Goal: Check status: Check status

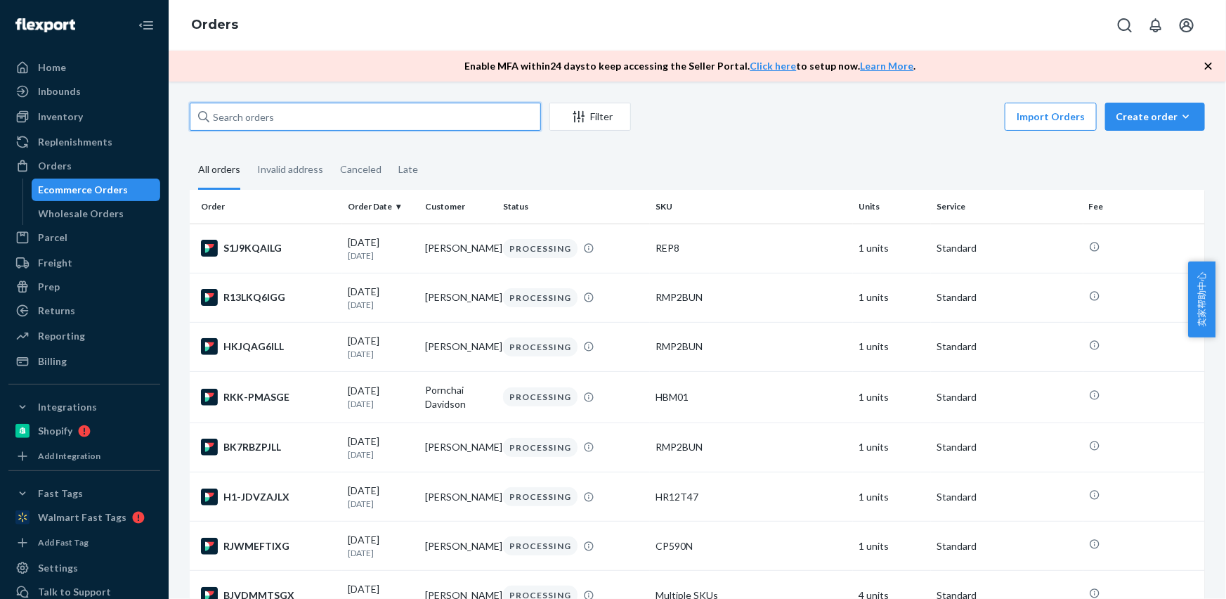
click at [278, 119] on input "text" at bounding box center [365, 117] width 351 height 28
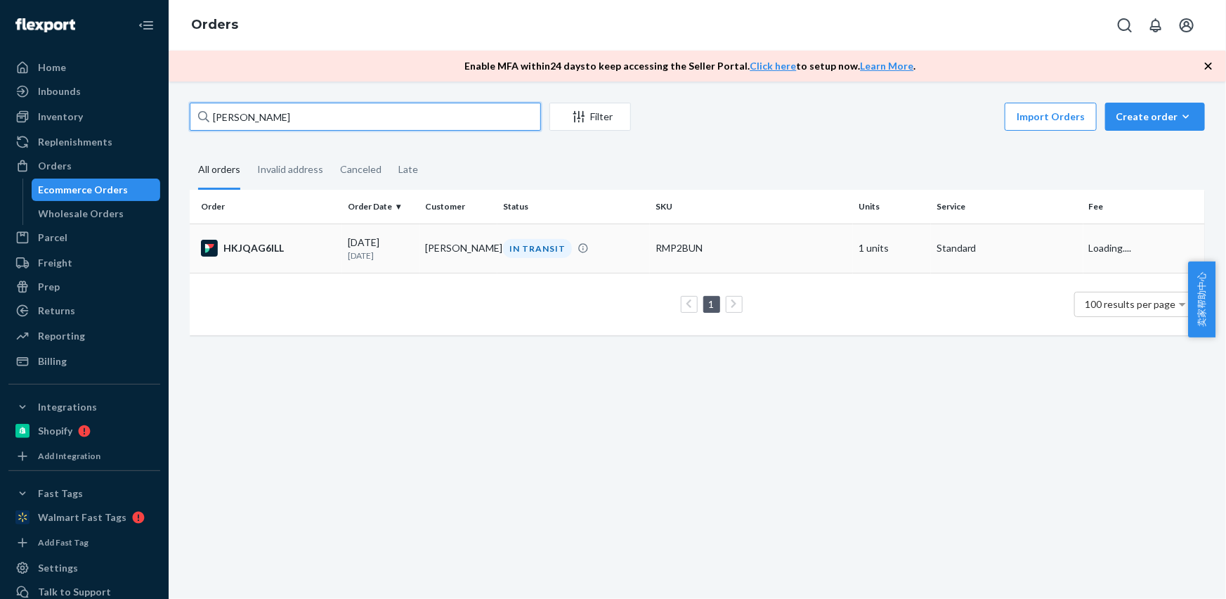
type input "[PERSON_NAME]"
click at [471, 245] on td "[PERSON_NAME]" at bounding box center [459, 248] width 78 height 49
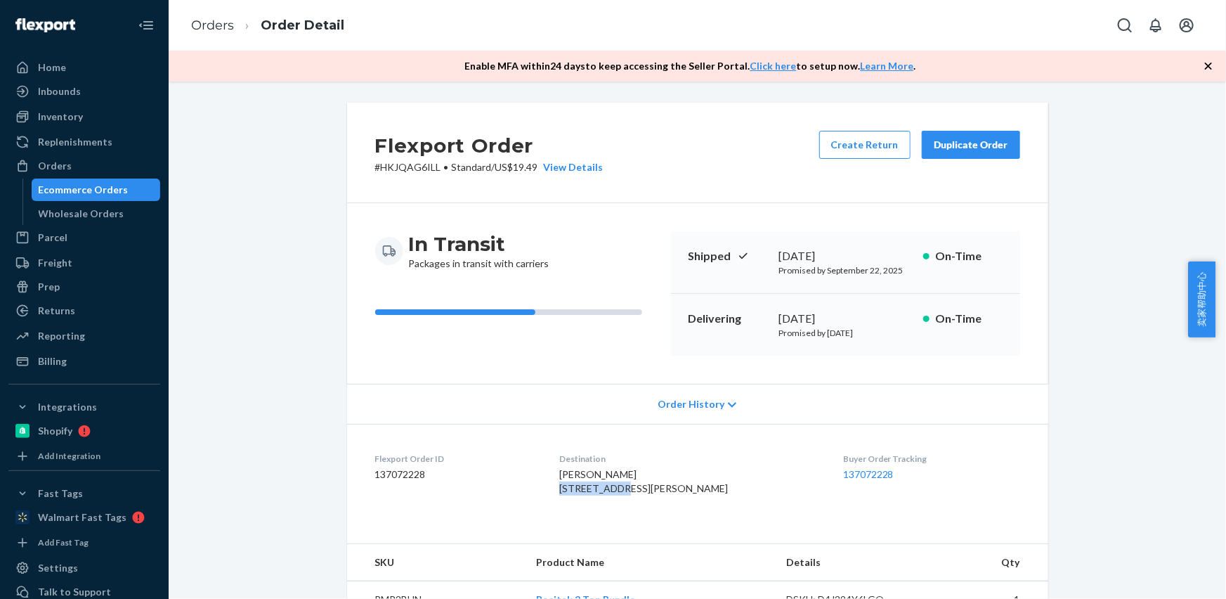
drag, startPoint x: 560, startPoint y: 494, endPoint x: 645, endPoint y: 491, distance: 84.4
click at [645, 492] on dl "Flexport Order ID 137072228 Destination [PERSON_NAME] [STREET_ADDRESS][PERSON_N…" at bounding box center [697, 476] width 701 height 105
copy span "[STREET_ADDRESS]"
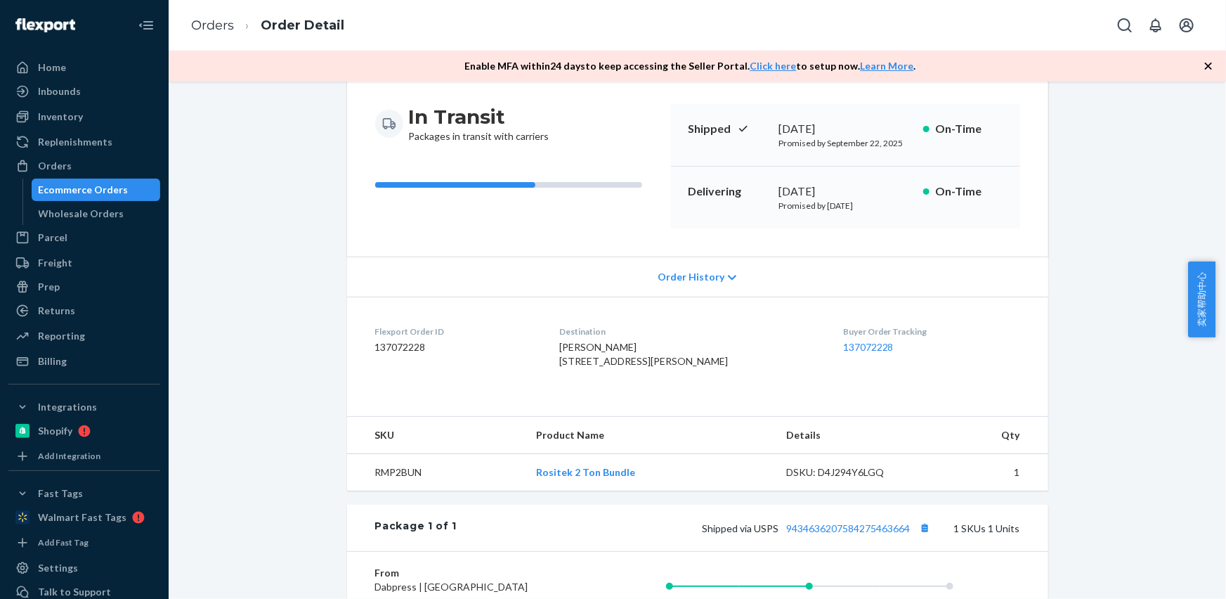
click at [399, 491] on td "RMP2BUN" at bounding box center [436, 472] width 178 height 37
copy td "RMP2BUN"
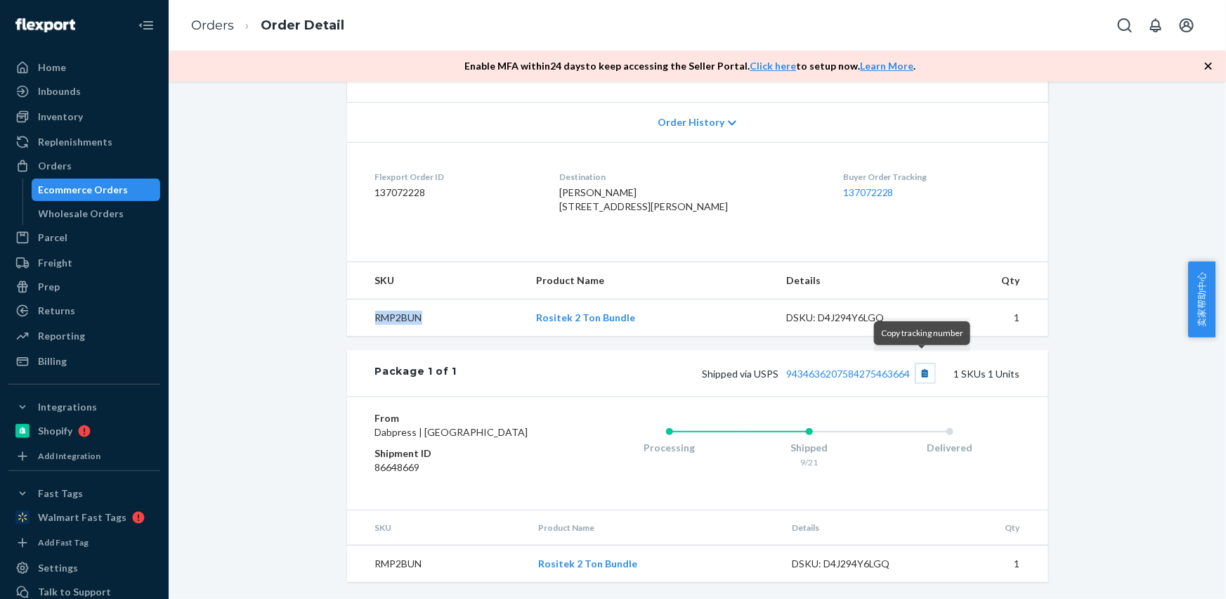
drag, startPoint x: 921, startPoint y: 370, endPoint x: 924, endPoint y: 363, distance: 7.6
click at [921, 369] on button "Copy tracking number" at bounding box center [926, 373] width 18 height 18
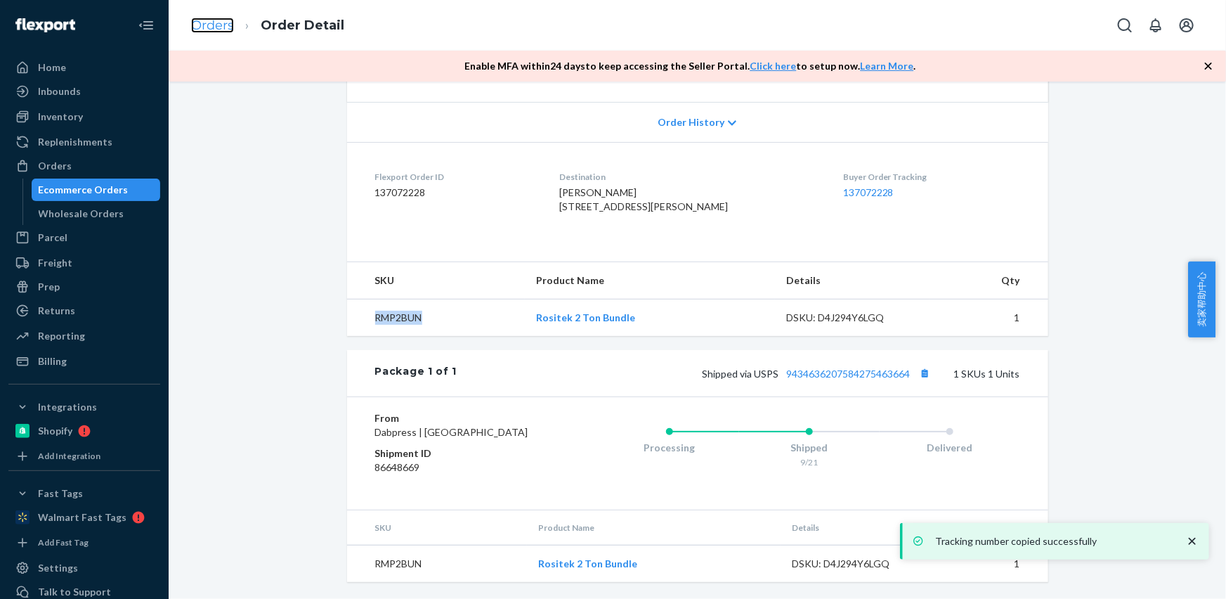
click at [216, 25] on link "Orders" at bounding box center [212, 25] width 43 height 15
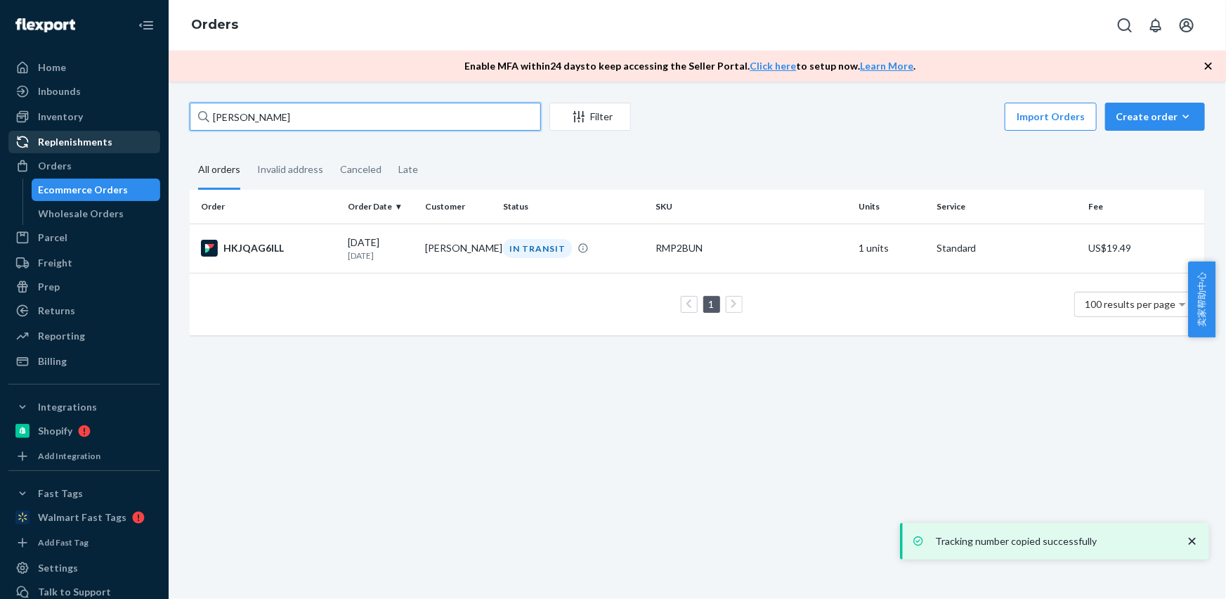
drag, startPoint x: 303, startPoint y: 110, endPoint x: 41, endPoint y: 136, distance: 262.7
click at [41, 136] on div "Home Inbounds Shipping Plans Problems Inventory Products Replenishments Orders …" at bounding box center [613, 299] width 1226 height 599
paste input "[PERSON_NAME]"
type input "[PERSON_NAME]"
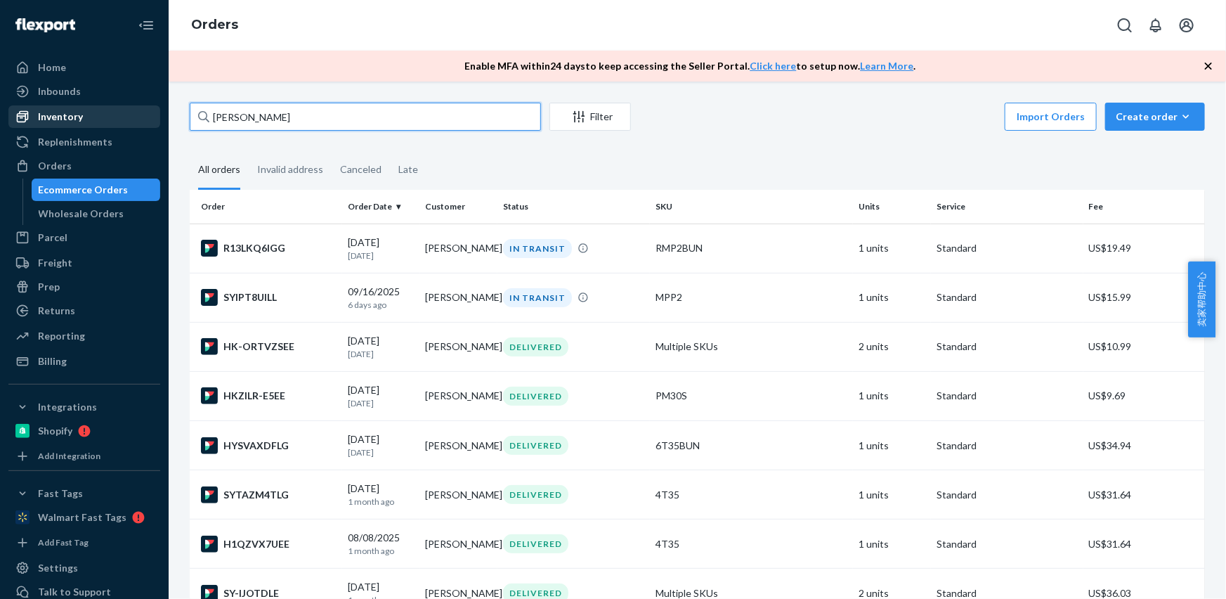
drag, startPoint x: 267, startPoint y: 121, endPoint x: 136, endPoint y: 115, distance: 130.9
click at [136, 115] on div "Home Inbounds Shipping Plans Problems Inventory Products Replenishments Orders …" at bounding box center [613, 299] width 1226 height 599
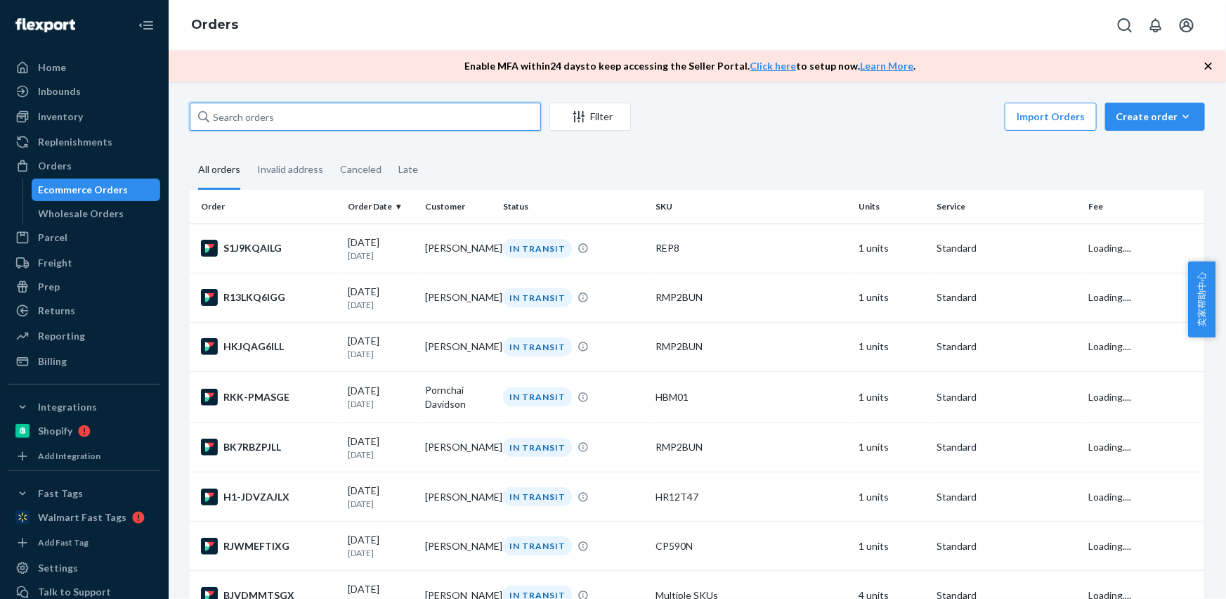
click at [302, 124] on input "text" at bounding box center [365, 117] width 351 height 28
paste input "[PERSON_NAME]"
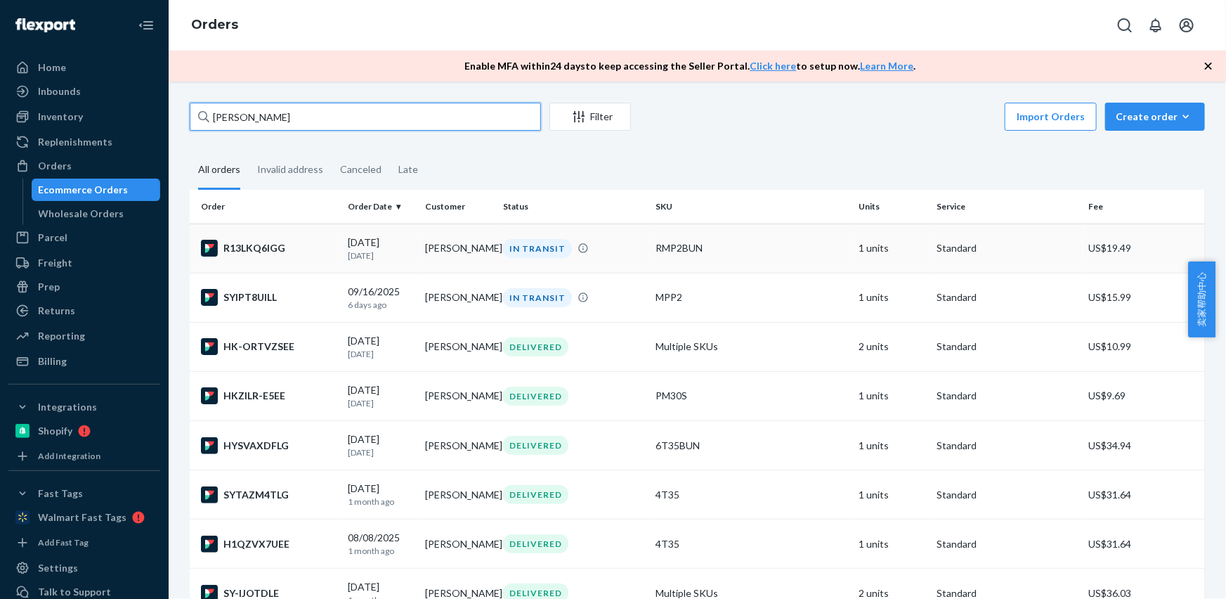
type input "[PERSON_NAME]"
click at [435, 247] on td "[PERSON_NAME]" at bounding box center [459, 248] width 78 height 49
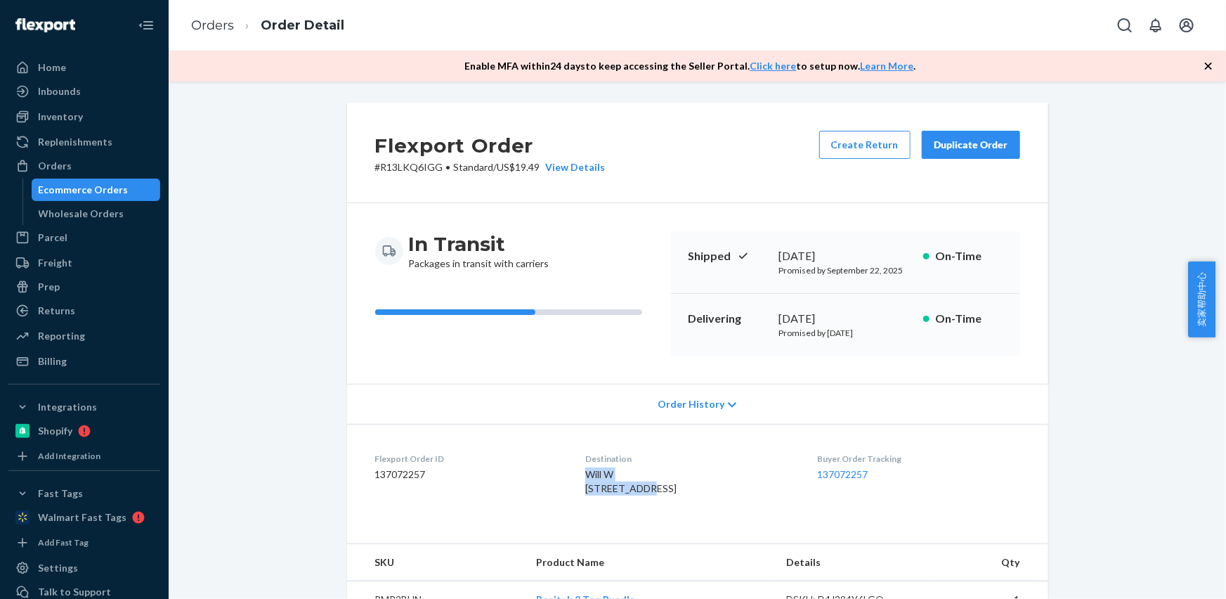
drag, startPoint x: 640, startPoint y: 491, endPoint x: 569, endPoint y: 475, distance: 72.1
click at [569, 475] on dl "Flexport Order ID 137072257 Destination Will W [STREET_ADDRESS] US Buyer Order …" at bounding box center [697, 476] width 701 height 105
copy span "Will W [GEOGRAPHIC_DATA]"
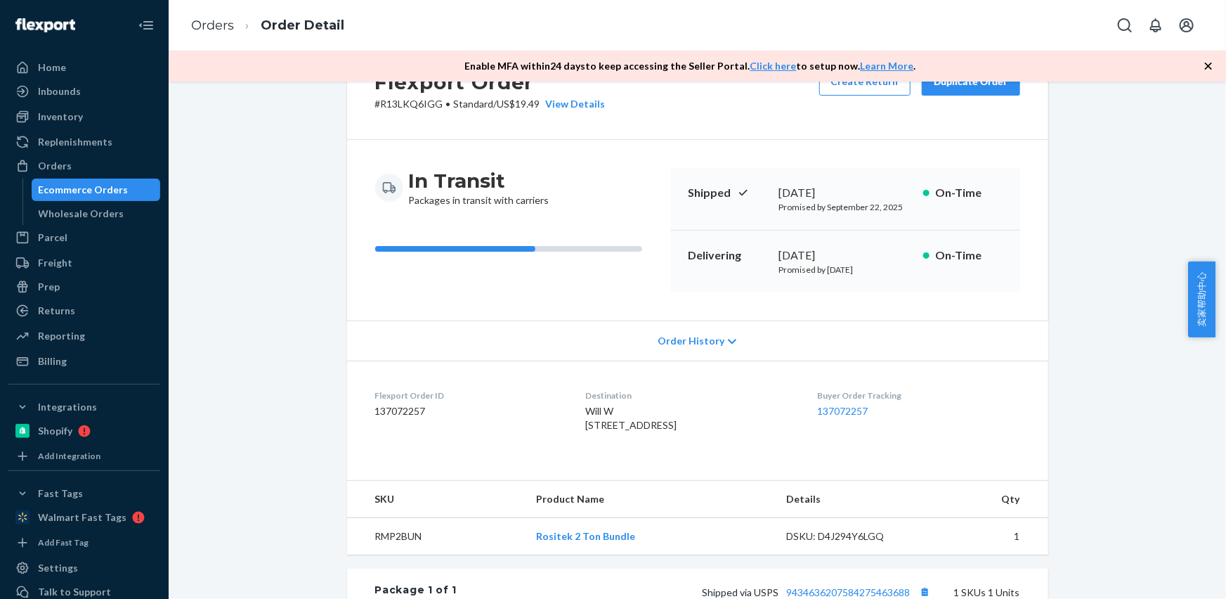
click at [398, 555] on td "RMP2BUN" at bounding box center [436, 536] width 178 height 37
copy td "RMP2BUN"
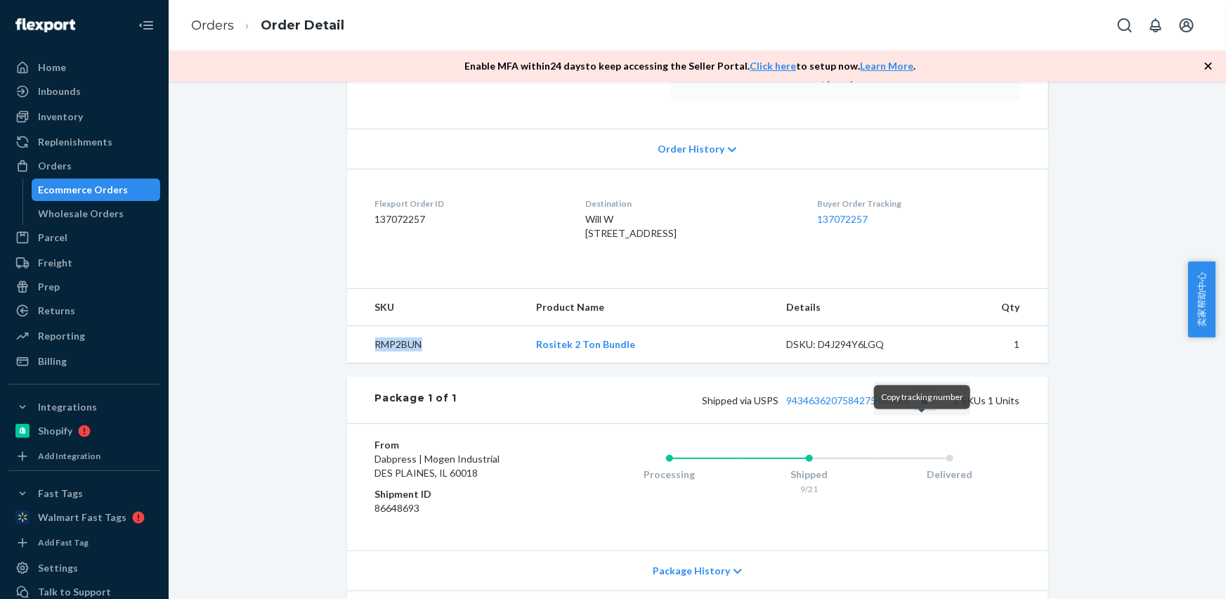
click at [921, 409] on button "Copy tracking number" at bounding box center [926, 400] width 18 height 18
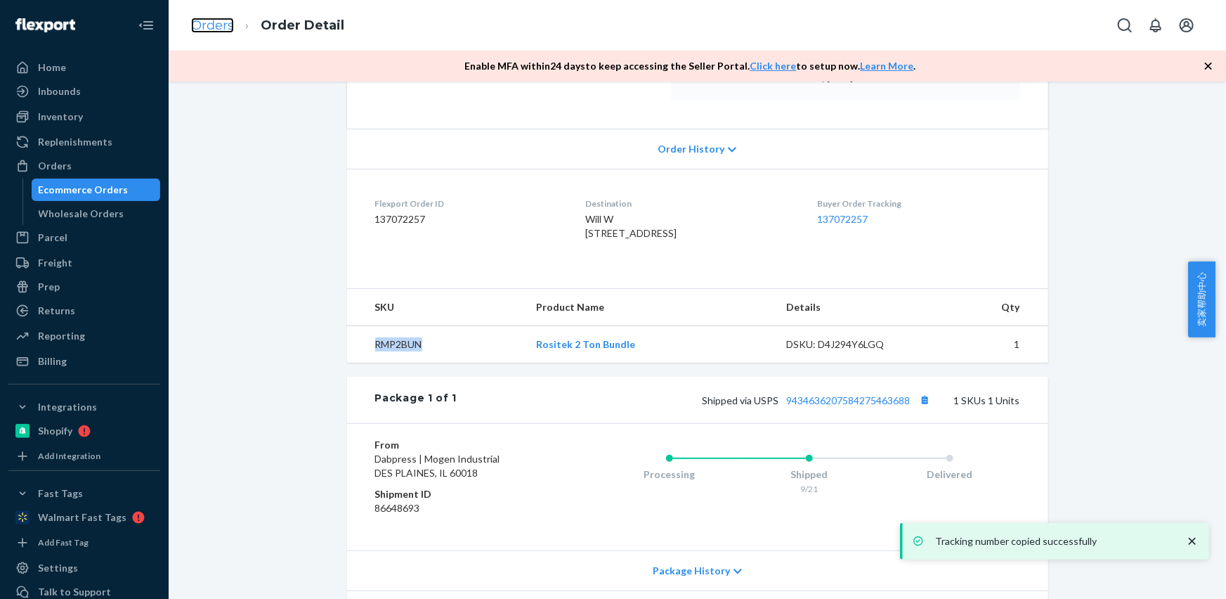
click at [232, 23] on link "Orders" at bounding box center [212, 25] width 43 height 15
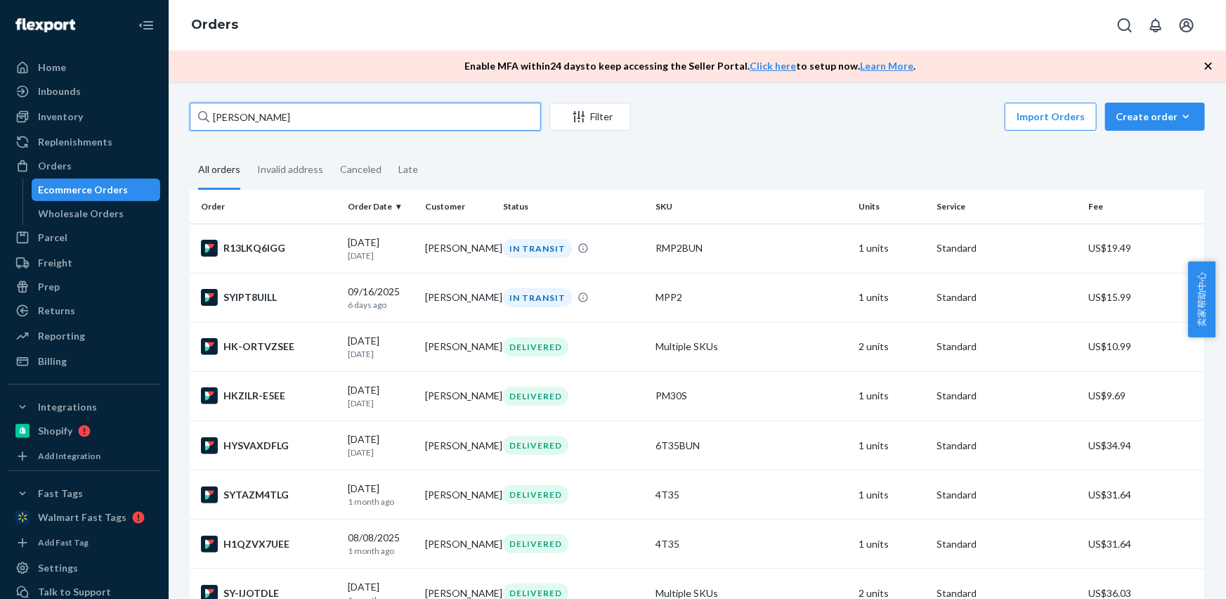
drag, startPoint x: 283, startPoint y: 108, endPoint x: 190, endPoint y: 108, distance: 92.8
click at [190, 108] on input "[PERSON_NAME]" at bounding box center [365, 117] width 351 height 28
paste input "[PERSON_NAME]"
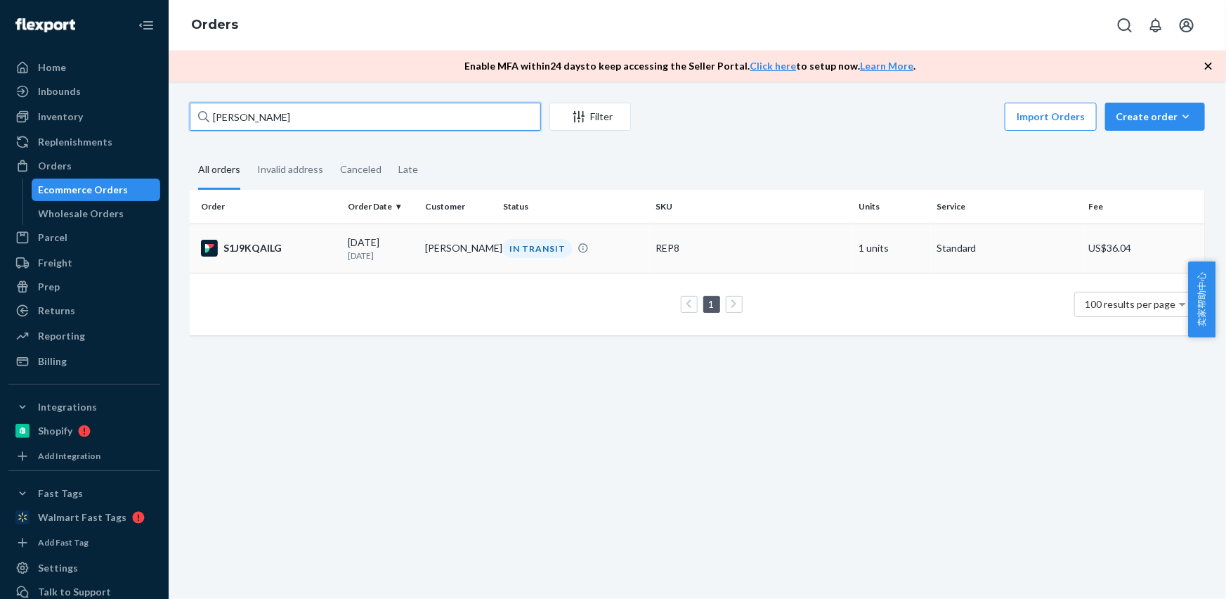
type input "[PERSON_NAME]"
click at [423, 255] on td "[PERSON_NAME]" at bounding box center [459, 248] width 78 height 49
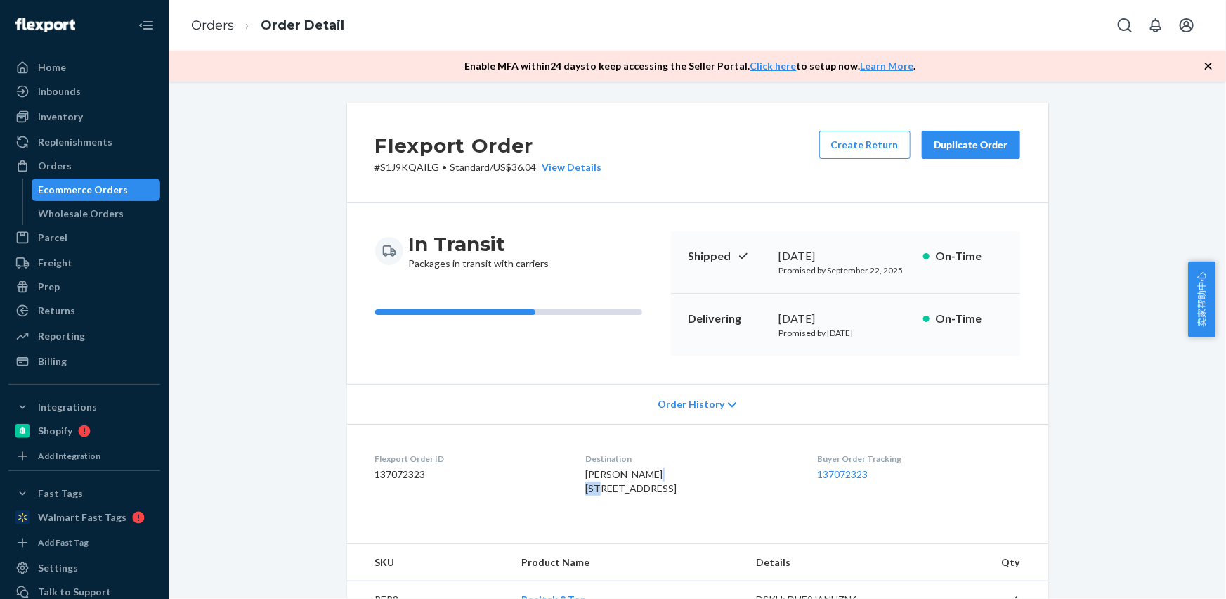
drag, startPoint x: 569, startPoint y: 489, endPoint x: 592, endPoint y: 485, distance: 23.6
click at [592, 485] on dl "Flexport Order ID 137072323 Destination [PERSON_NAME] [STREET_ADDRESS] US Buyer…" at bounding box center [697, 476] width 701 height 105
click at [543, 485] on div "Flexport Order ID 137072323" at bounding box center [469, 477] width 188 height 48
drag, startPoint x: 569, startPoint y: 490, endPoint x: 663, endPoint y: 482, distance: 94.5
click at [663, 482] on dl "Flexport Order ID 137072323 Destination [PERSON_NAME] [STREET_ADDRESS] US Buyer…" at bounding box center [697, 476] width 701 height 105
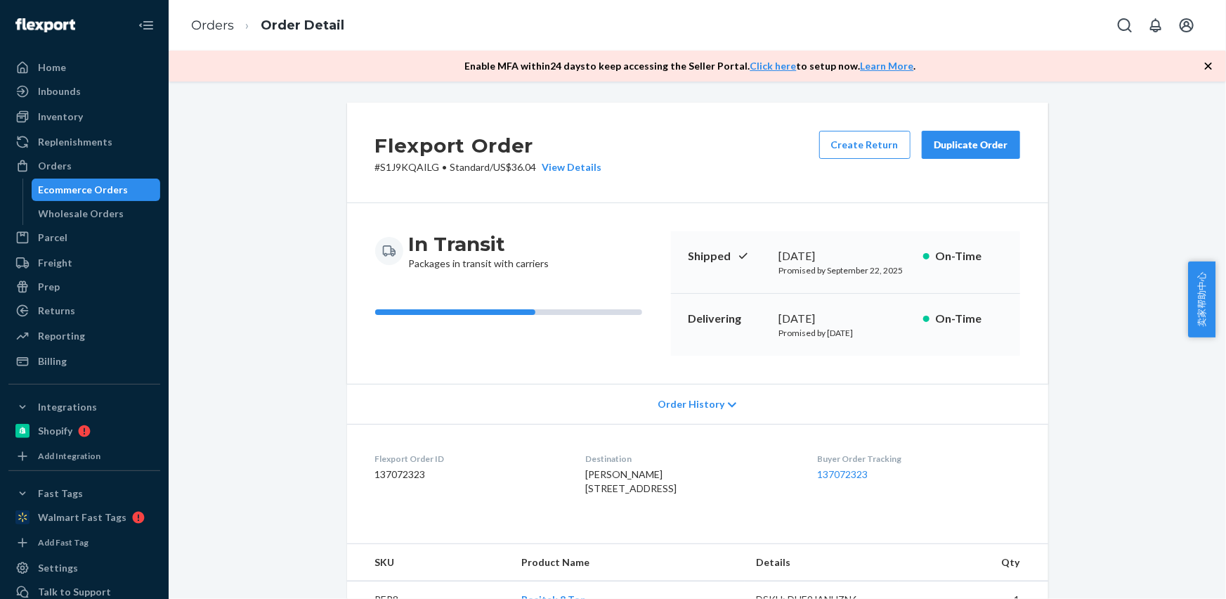
copy span "[STREET_ADDRESS]"
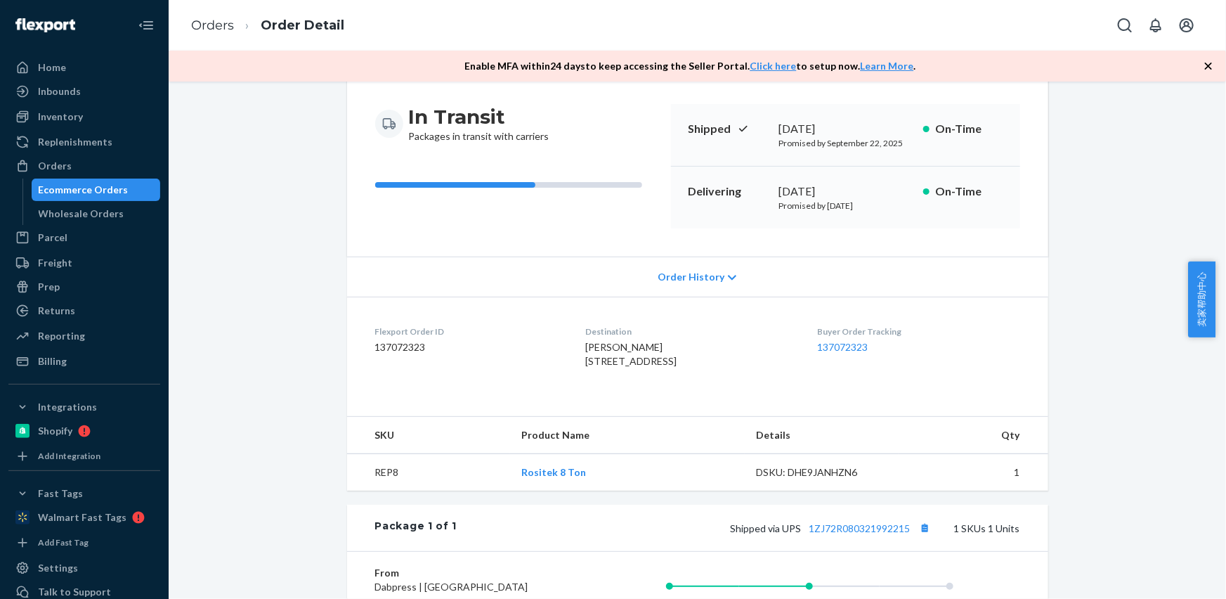
click at [376, 491] on td "REP8" at bounding box center [429, 472] width 164 height 37
copy td "REP8"
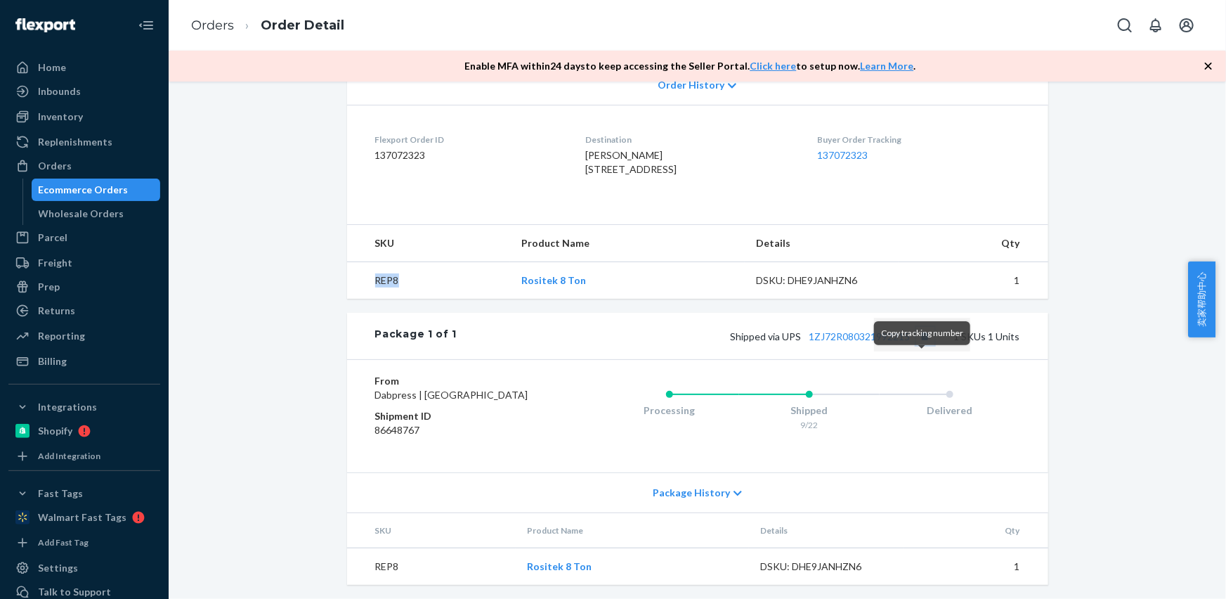
click at [921, 345] on button "Copy tracking number" at bounding box center [926, 336] width 18 height 18
